Goal: Task Accomplishment & Management: Manage account settings

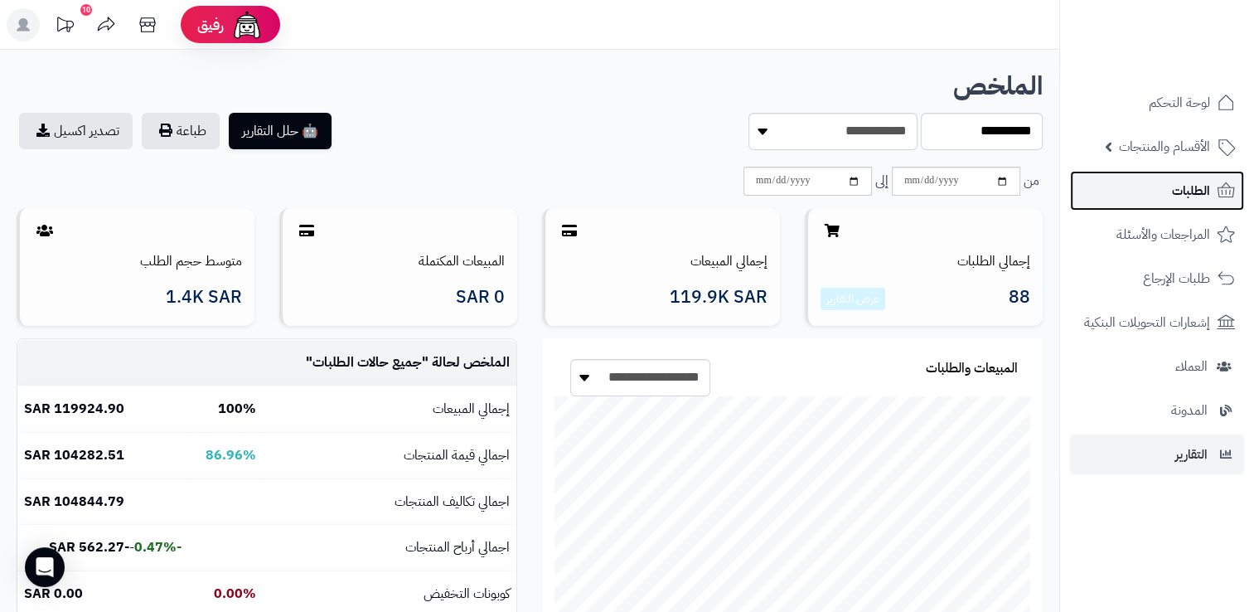
click at [1159, 186] on link "الطلبات" at bounding box center [1157, 191] width 174 height 40
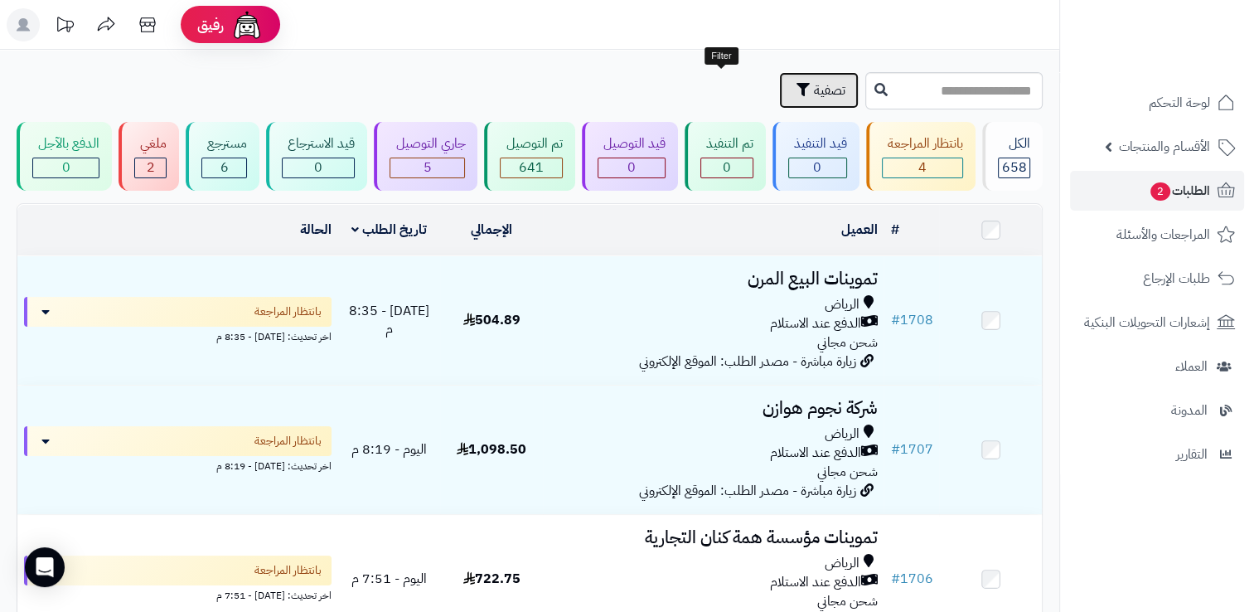
click at [814, 88] on span "تصفية" at bounding box center [829, 90] width 31 height 20
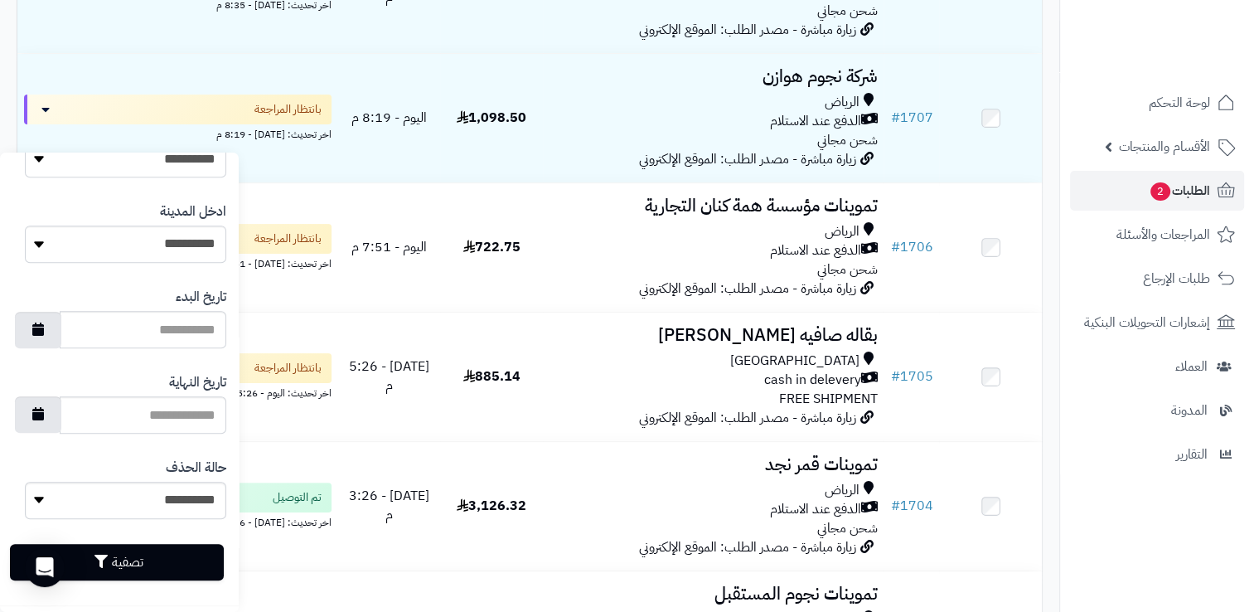
scroll to position [875, 0]
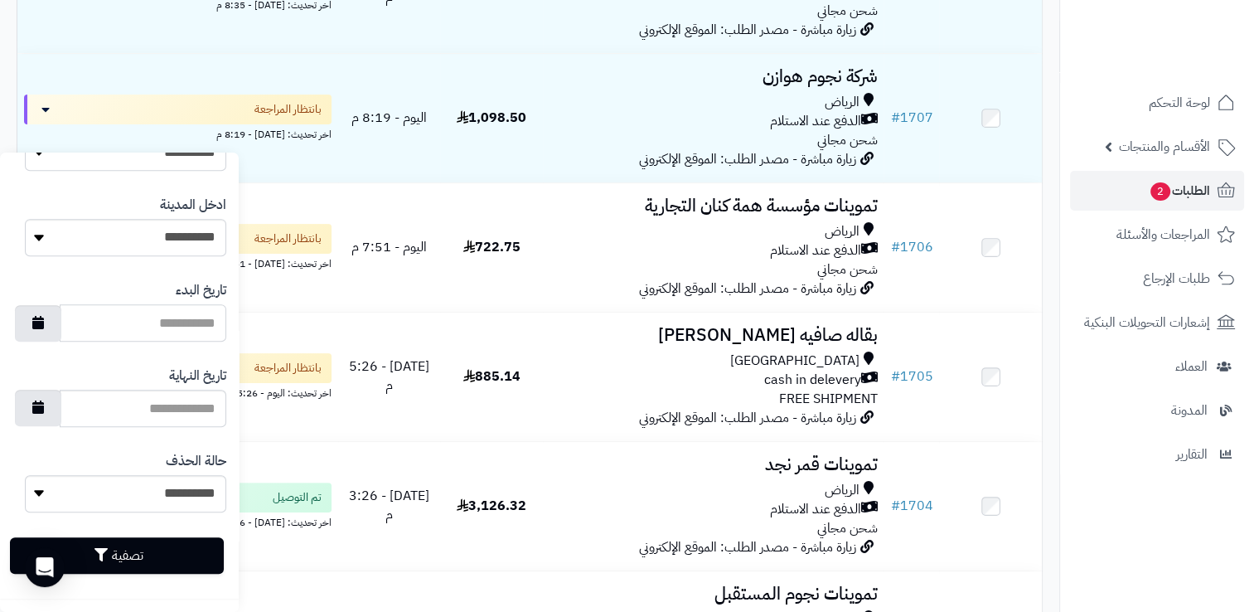
click at [139, 333] on input "تاريخ البدء" at bounding box center [143, 322] width 167 height 37
click at [44, 317] on icon "button" at bounding box center [38, 321] width 12 height 13
type input "**********"
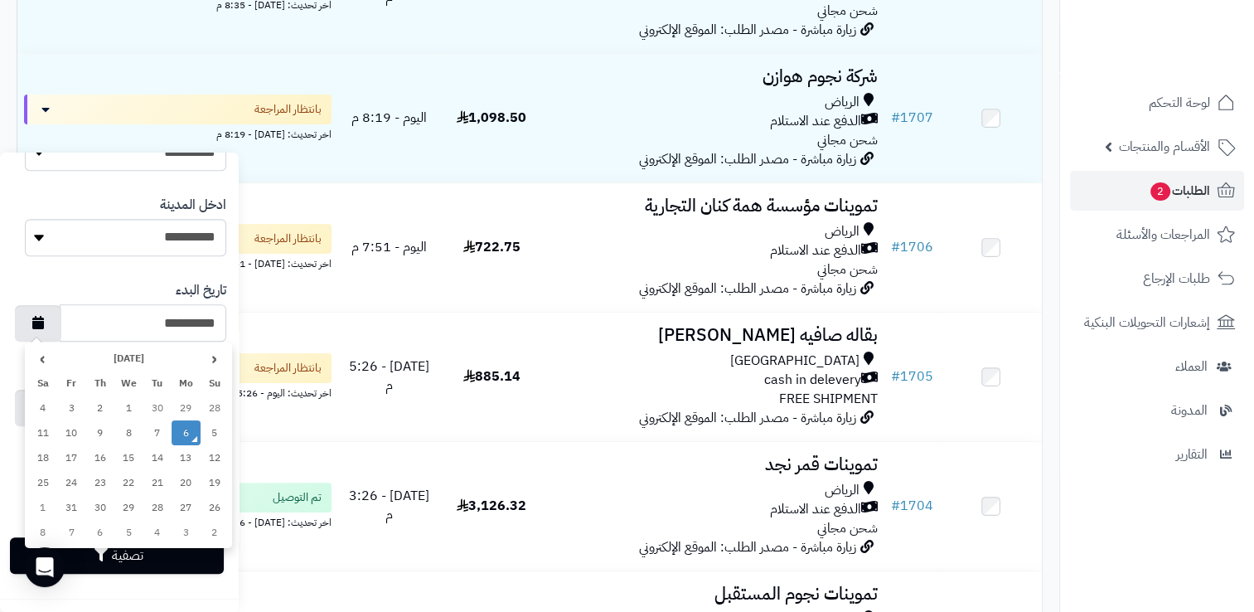
click at [182, 430] on td "6" at bounding box center [186, 432] width 29 height 25
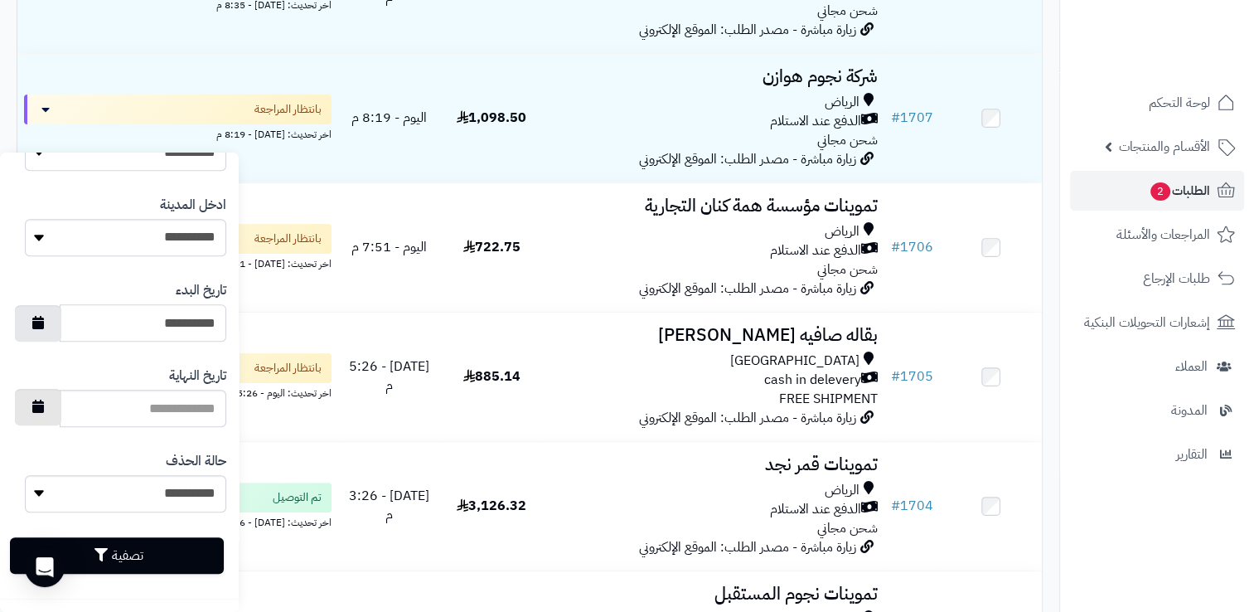
click at [57, 406] on button "button" at bounding box center [38, 407] width 46 height 36
type input "**********"
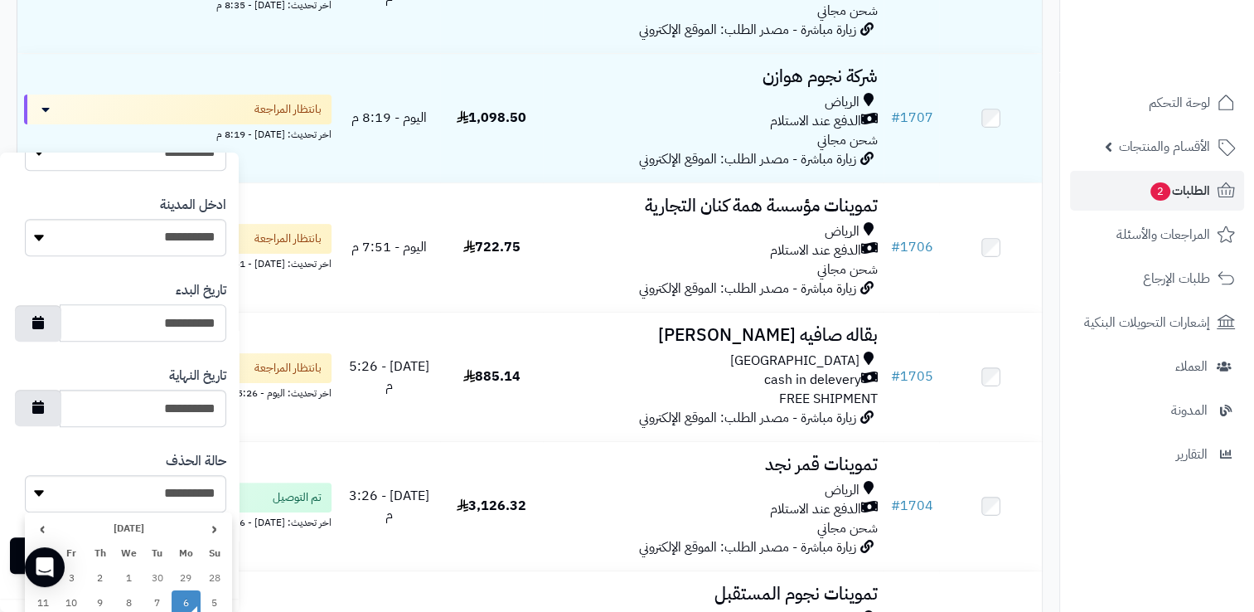
click at [183, 595] on td "6" at bounding box center [186, 602] width 29 height 25
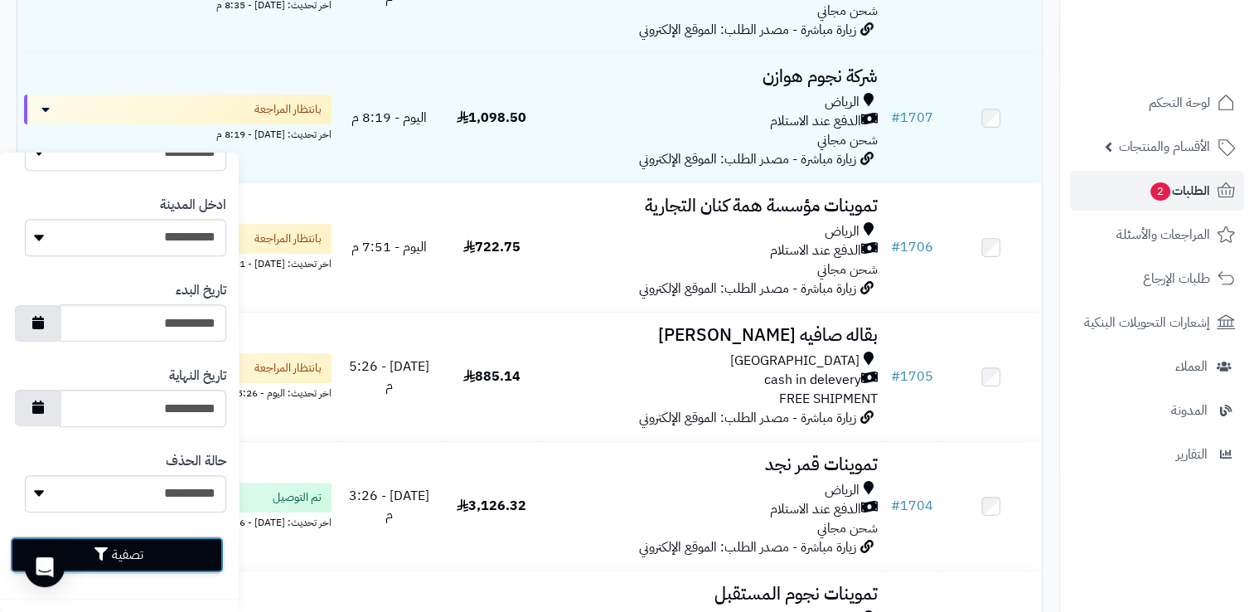
click at [186, 550] on button "تصفية" at bounding box center [117, 554] width 214 height 36
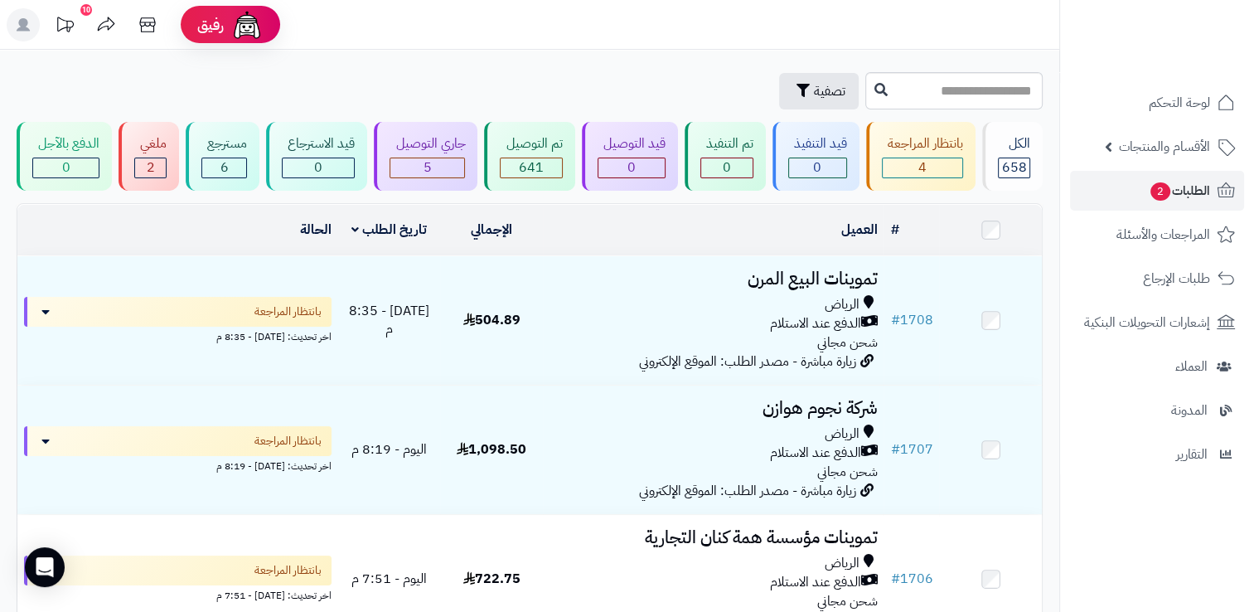
click at [994, 238] on td at bounding box center [990, 230] width 103 height 51
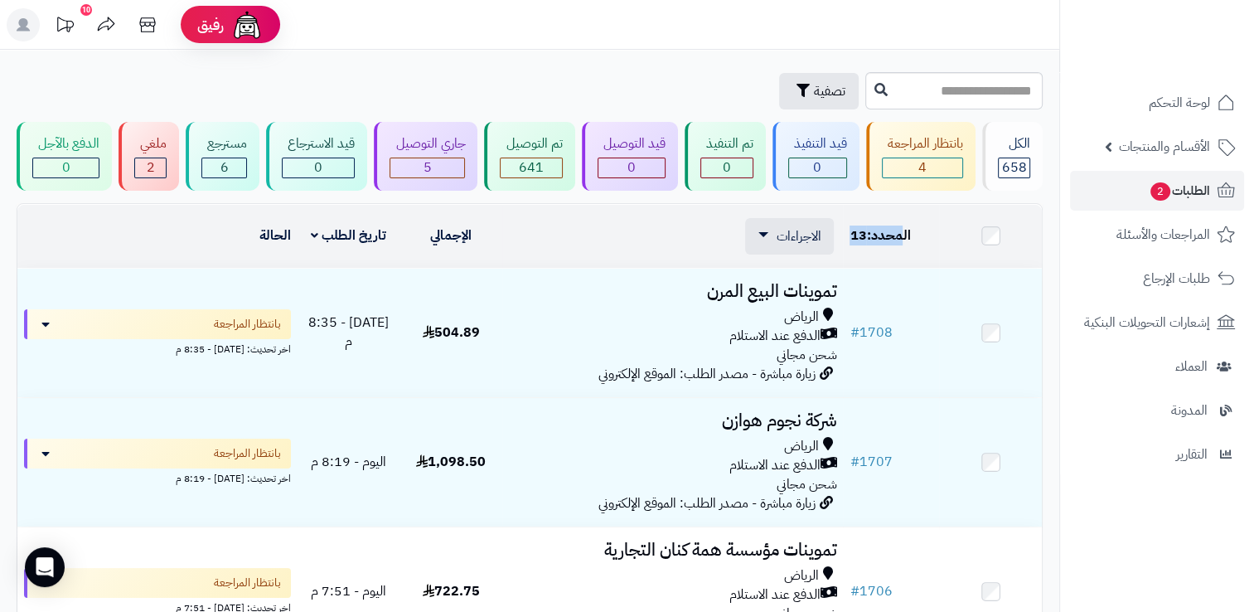
drag, startPoint x: 905, startPoint y: 245, endPoint x: 833, endPoint y: 254, distance: 72.6
click at [833, 254] on tr "# المحدد: 13 العميل الاجراءات طباعة قائمة الشحن طباعة فواتير الطلبات طباعة بولي…" at bounding box center [529, 236] width 1024 height 63
drag, startPoint x: 833, startPoint y: 254, endPoint x: 927, endPoint y: 223, distance: 99.3
click at [927, 223] on td "# المحدد: 13" at bounding box center [891, 236] width 96 height 63
click at [1186, 204] on link "الطلبات 2" at bounding box center [1157, 191] width 174 height 40
